Goal: Transaction & Acquisition: Purchase product/service

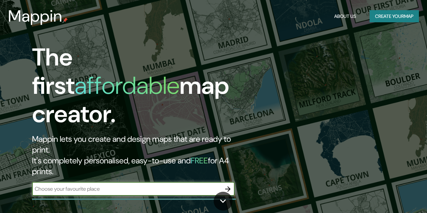
click at [102, 185] on input "text" at bounding box center [126, 189] width 189 height 8
type input "[STREET_ADDRESS][PERSON_NAME]"
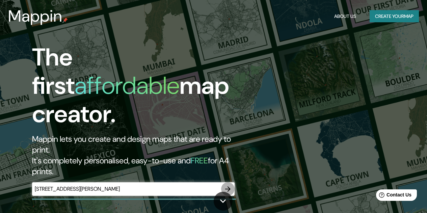
click at [226, 185] on icon "button" at bounding box center [228, 189] width 8 height 8
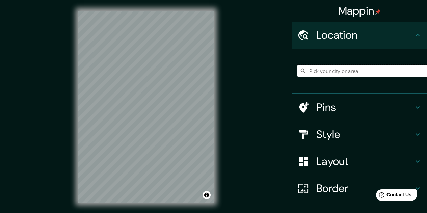
click at [360, 70] on input "Pick your city or area" at bounding box center [362, 71] width 130 height 12
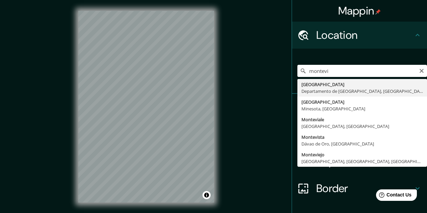
type input "[GEOGRAPHIC_DATA], [GEOGRAPHIC_DATA], [GEOGRAPHIC_DATA]"
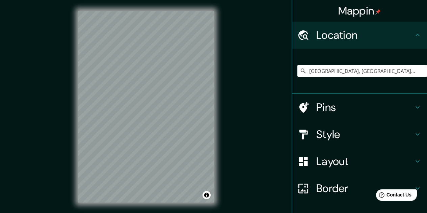
click at [391, 109] on h4 "Pins" at bounding box center [364, 108] width 97 height 14
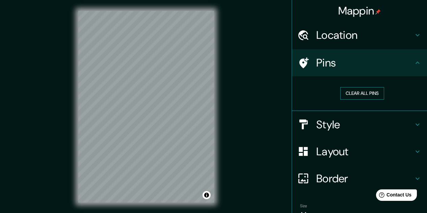
click at [356, 95] on button "Clear all pins" at bounding box center [362, 93] width 44 height 12
click at [225, 131] on div "© Mapbox © OpenStreetMap Improve this map" at bounding box center [146, 106] width 157 height 213
click at [237, 107] on div "Mappin Location [GEOGRAPHIC_DATA], [GEOGRAPHIC_DATA], [GEOGRAPHIC_DATA] Pins Cl…" at bounding box center [213, 112] width 427 height 224
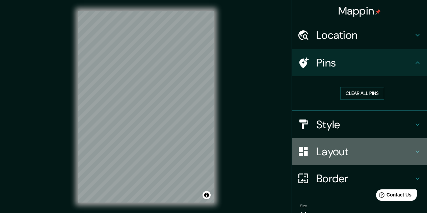
click at [331, 146] on h4 "Layout" at bounding box center [364, 152] width 97 height 14
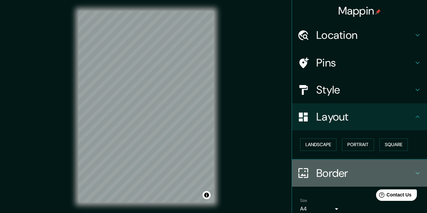
click at [330, 177] on h4 "Border" at bounding box center [364, 173] width 97 height 14
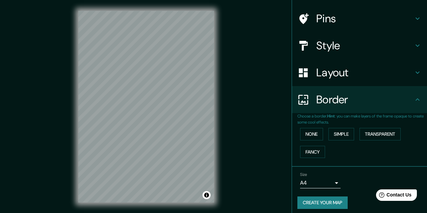
scroll to position [45, 0]
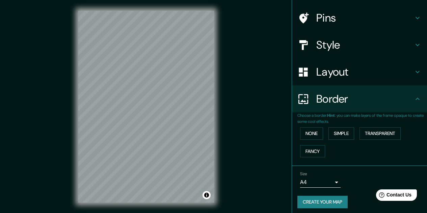
click at [306, 127] on div "None Simple Transparent Fancy" at bounding box center [362, 142] width 130 height 35
click at [339, 138] on button "Simple" at bounding box center [342, 133] width 26 height 12
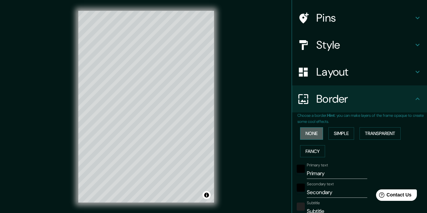
click at [308, 137] on button "None" at bounding box center [311, 133] width 23 height 12
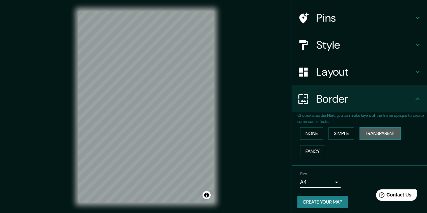
click at [379, 132] on button "Transparent" at bounding box center [380, 133] width 41 height 12
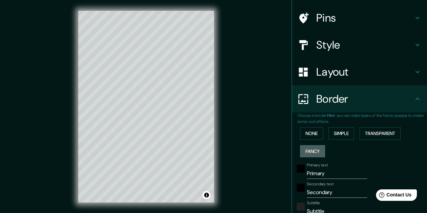
click at [303, 152] on button "Fancy" at bounding box center [312, 151] width 25 height 12
click at [300, 141] on div "None Simple Transparent Fancy" at bounding box center [362, 142] width 130 height 35
click at [301, 135] on button "None" at bounding box center [311, 133] width 23 height 12
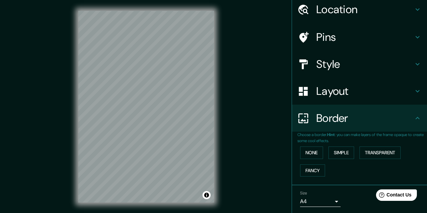
scroll to position [3, 0]
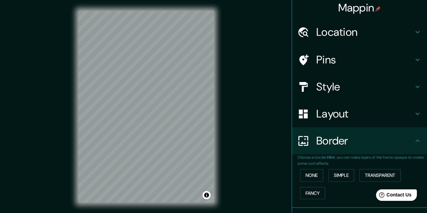
click at [358, 122] on div "Layout" at bounding box center [359, 113] width 135 height 27
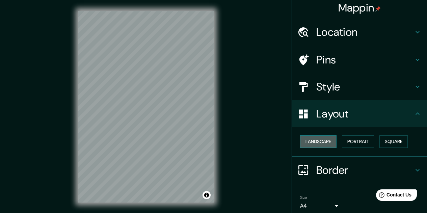
click at [328, 137] on button "Landscape" at bounding box center [318, 141] width 36 height 12
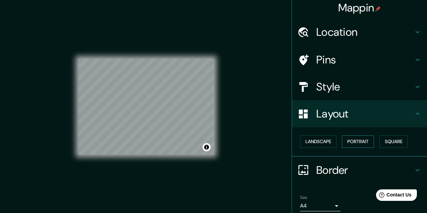
click at [360, 140] on button "Portrait" at bounding box center [358, 141] width 32 height 12
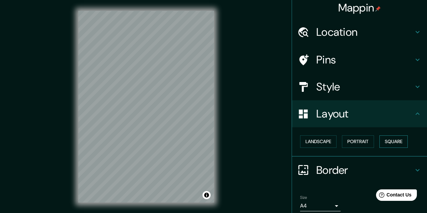
click at [399, 141] on button "Square" at bounding box center [393, 141] width 28 height 12
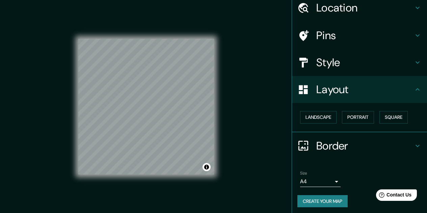
scroll to position [30, 0]
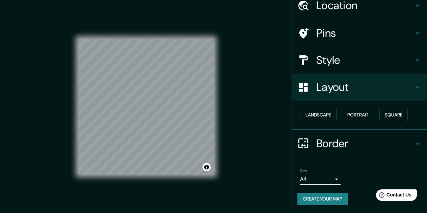
click at [408, 60] on h4 "Style" at bounding box center [364, 60] width 97 height 14
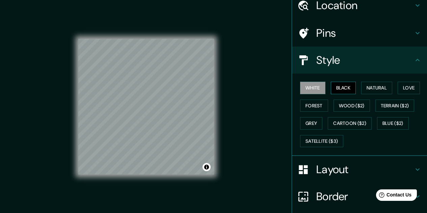
click at [332, 90] on button "Black" at bounding box center [343, 88] width 25 height 12
click at [373, 89] on button "Natural" at bounding box center [376, 88] width 31 height 12
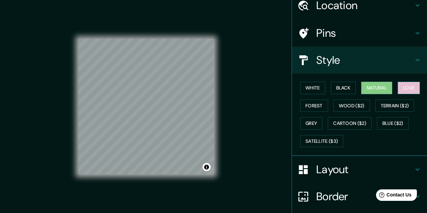
click at [409, 87] on button "Love" at bounding box center [409, 88] width 22 height 12
click at [411, 97] on div "White Black Natural Love Forest Wood ($2) Terrain ($2) Grey Cartoon ($2) Blue (…" at bounding box center [362, 114] width 130 height 71
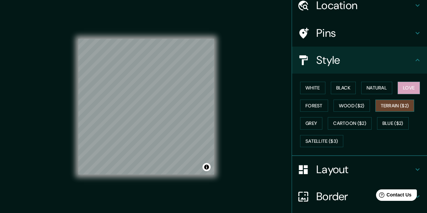
click at [406, 104] on button "Terrain ($2)" at bounding box center [394, 106] width 39 height 12
click at [347, 108] on button "Wood ($2)" at bounding box center [352, 106] width 36 height 12
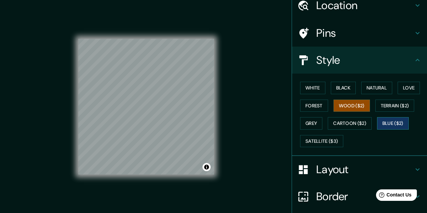
click at [398, 126] on button "Blue ($2)" at bounding box center [393, 123] width 32 height 12
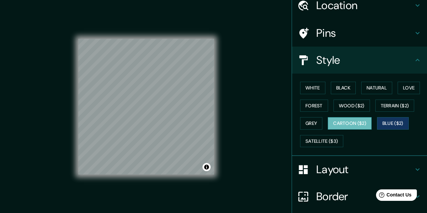
click at [339, 129] on div "White Black Natural Love Forest Wood ($2) Terrain ($2) Grey Cartoon ($2) Blue (…" at bounding box center [362, 114] width 130 height 71
click at [301, 123] on button "Grey" at bounding box center [311, 123] width 22 height 12
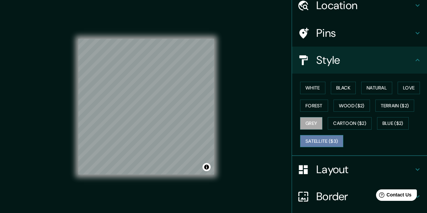
click at [312, 143] on button "Satellite ($3)" at bounding box center [321, 141] width 43 height 12
click at [313, 94] on div "White Black Natural Love Forest Wood ($2) Terrain ($2) Grey Cartoon ($2) Blue (…" at bounding box center [362, 114] width 130 height 71
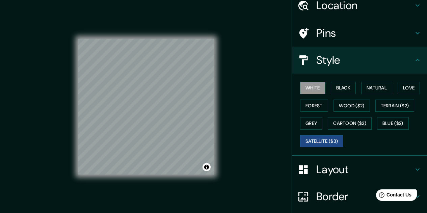
click at [312, 91] on button "White" at bounding box center [312, 88] width 25 height 12
click at [353, 88] on div "White Black Natural Love Forest Wood ($2) Terrain ($2) Grey Cartoon ($2) Blue (…" at bounding box center [362, 114] width 130 height 71
click at [350, 91] on button "Black" at bounding box center [343, 88] width 25 height 12
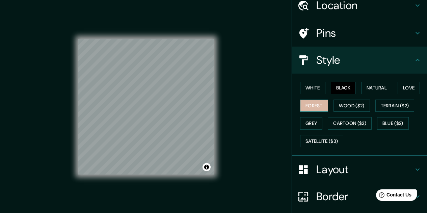
click at [309, 110] on button "Forest" at bounding box center [314, 106] width 28 height 12
click at [313, 120] on button "Grey" at bounding box center [311, 123] width 22 height 12
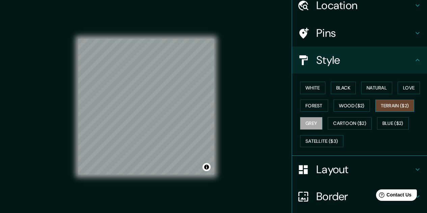
click at [383, 108] on button "Terrain ($2)" at bounding box center [394, 106] width 39 height 12
click at [339, 122] on button "Cartoon ($2)" at bounding box center [350, 123] width 44 height 12
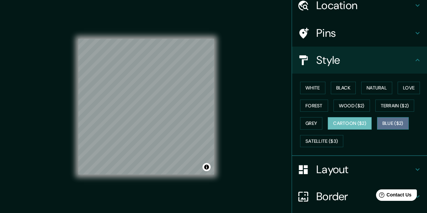
click at [393, 122] on button "Blue ($2)" at bounding box center [393, 123] width 32 height 12
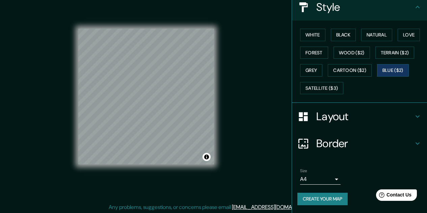
scroll to position [11, 0]
